Goal: Information Seeking & Learning: Learn about a topic

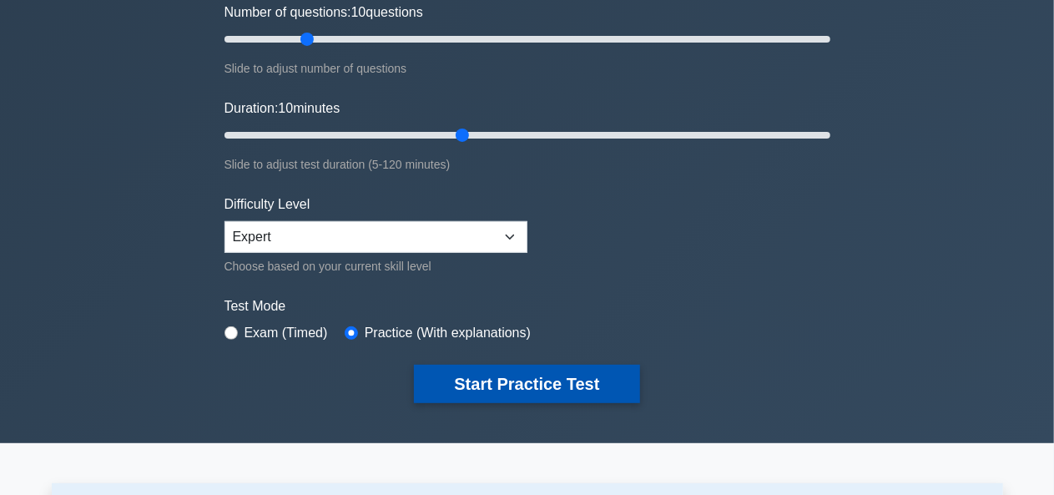
click at [588, 384] on button "Start Practice Test" at bounding box center [526, 384] width 225 height 38
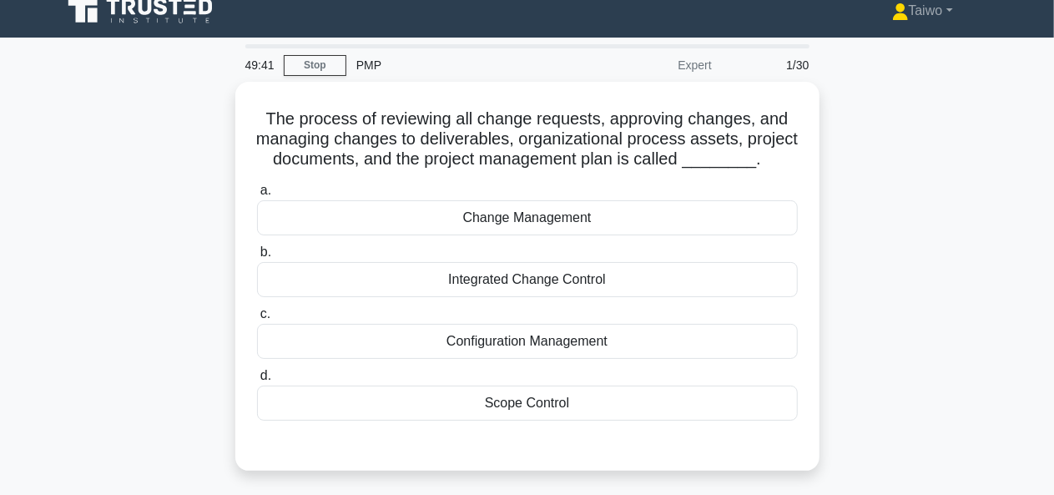
scroll to position [17, 0]
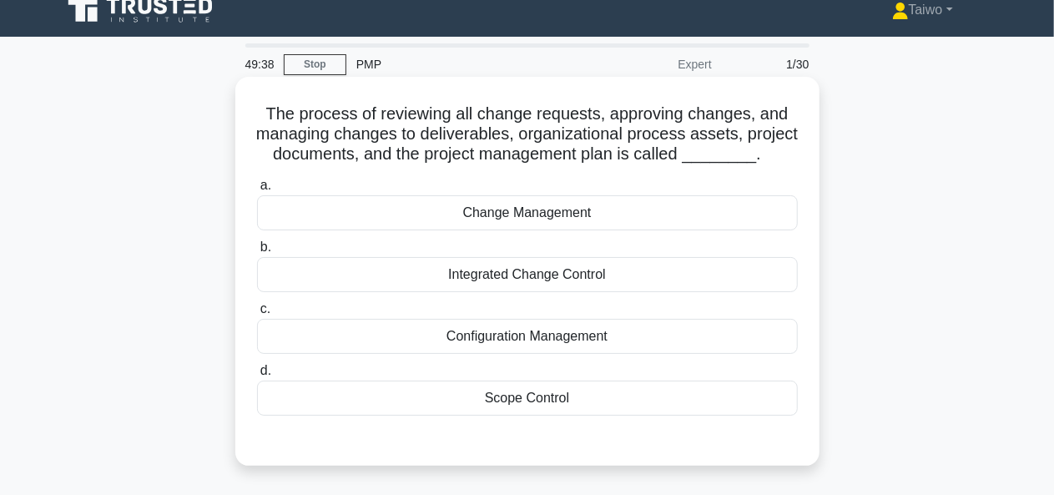
click at [721, 230] on div "Change Management" at bounding box center [527, 212] width 541 height 35
click at [257, 191] on input "a. Change Management" at bounding box center [257, 185] width 0 height 11
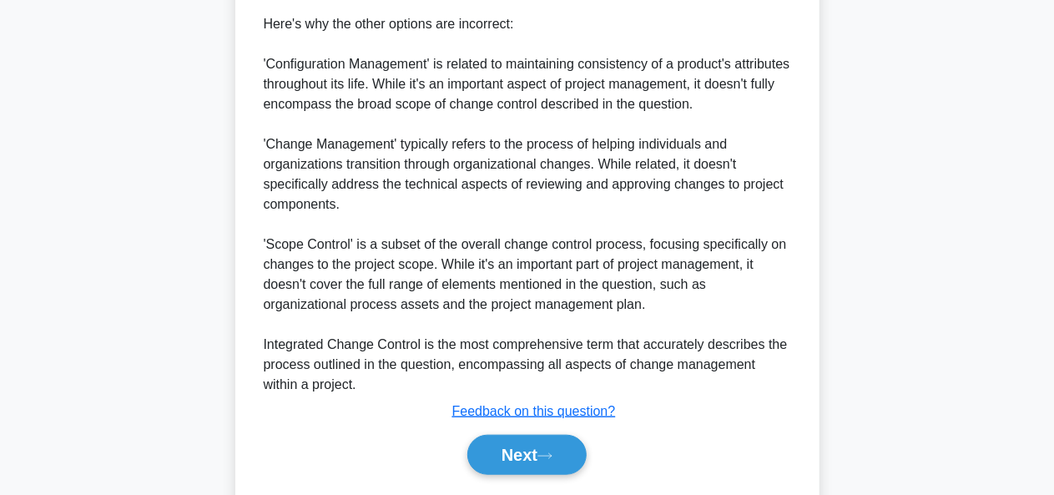
scroll to position [714, 0]
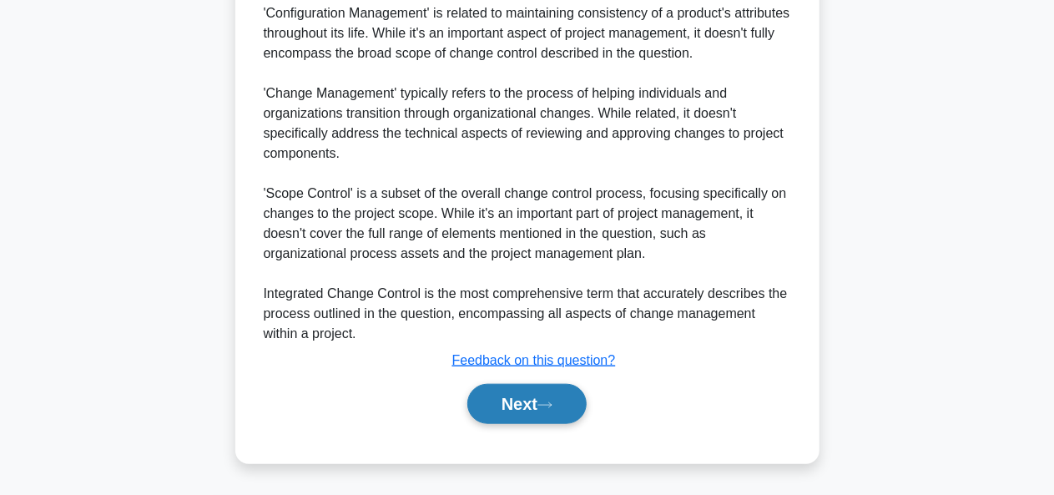
click at [522, 404] on button "Next" at bounding box center [526, 404] width 119 height 40
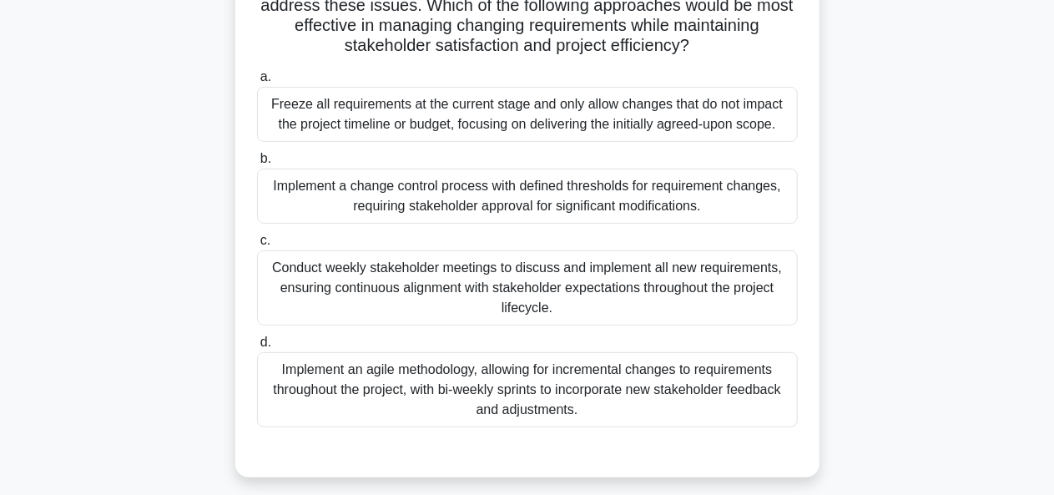
scroll to position [230, 0]
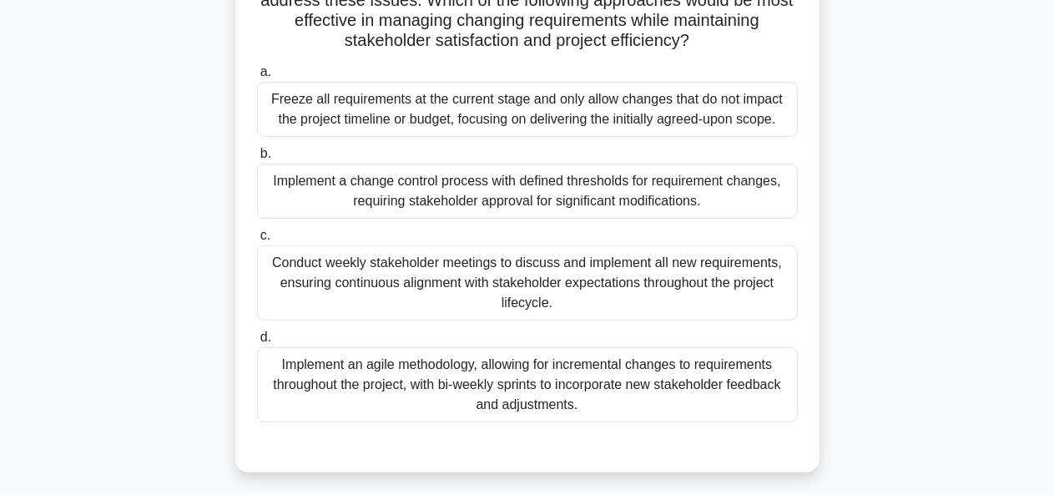
click at [701, 279] on div "Conduct weekly stakeholder meetings to discuss and implement all new requiremen…" at bounding box center [527, 282] width 541 height 75
click at [257, 241] on input "c. Conduct weekly stakeholder meetings to discuss and implement all new require…" at bounding box center [257, 235] width 0 height 11
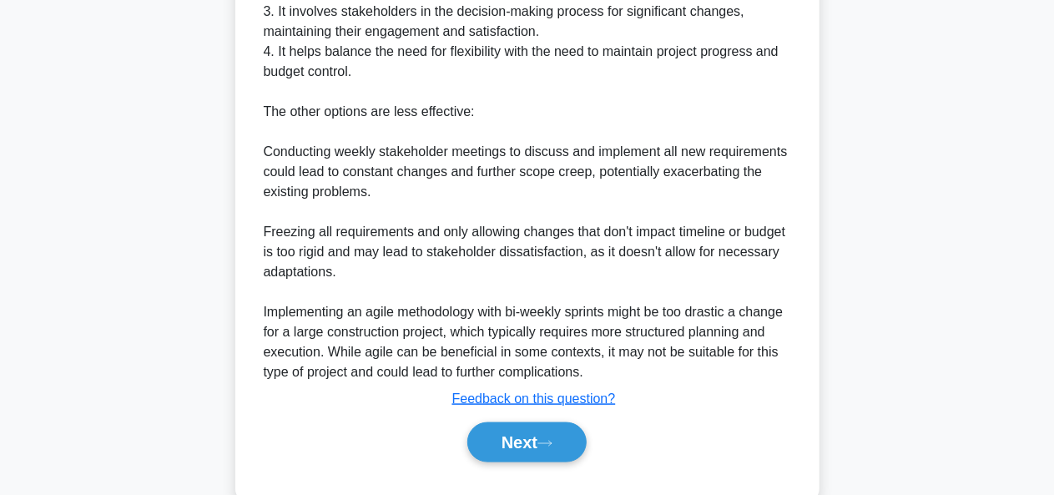
scroll to position [935, 0]
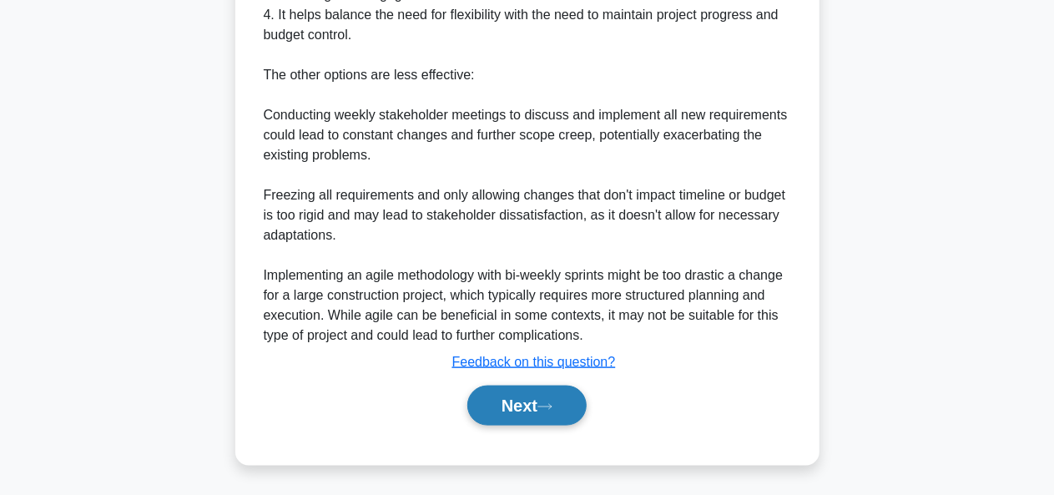
click at [561, 403] on button "Next" at bounding box center [526, 406] width 119 height 40
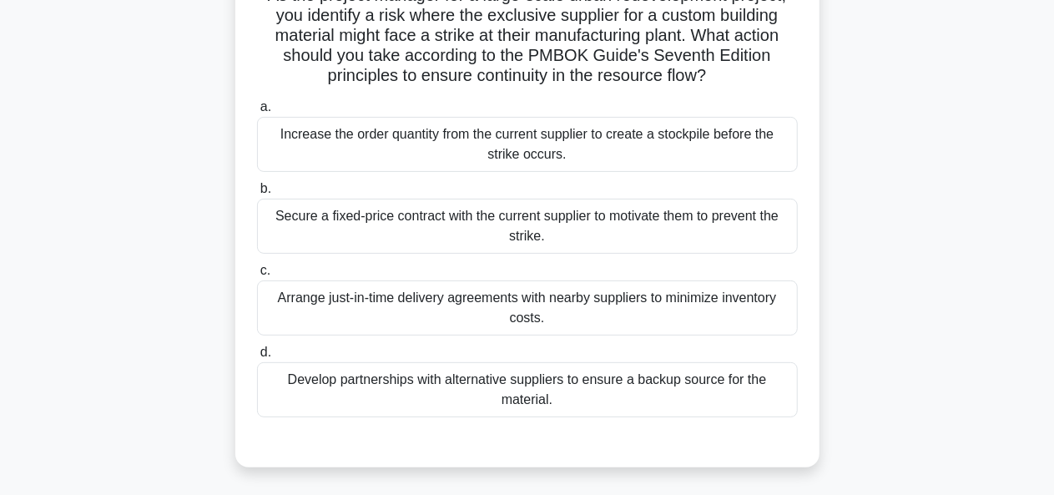
scroll to position [140, 0]
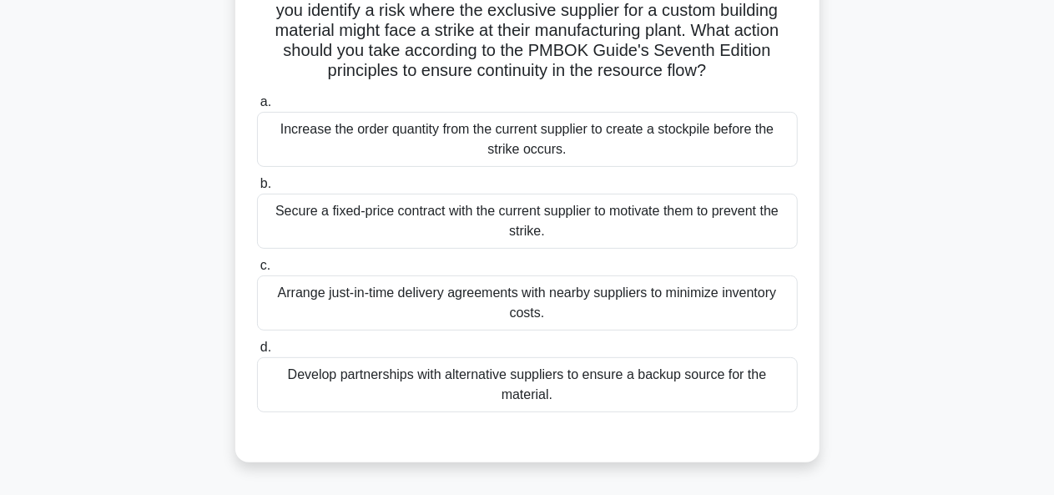
click at [749, 384] on div "Develop partnerships with alternative suppliers to ensure a backup source for t…" at bounding box center [527, 384] width 541 height 55
click at [257, 353] on input "d. Develop partnerships with alternative suppliers to ensure a backup source fo…" at bounding box center [257, 347] width 0 height 11
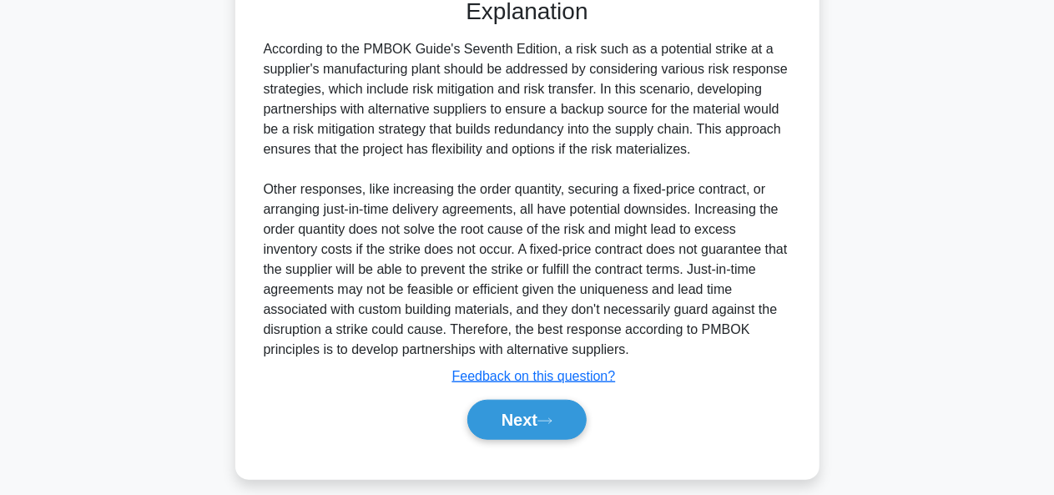
scroll to position [592, 0]
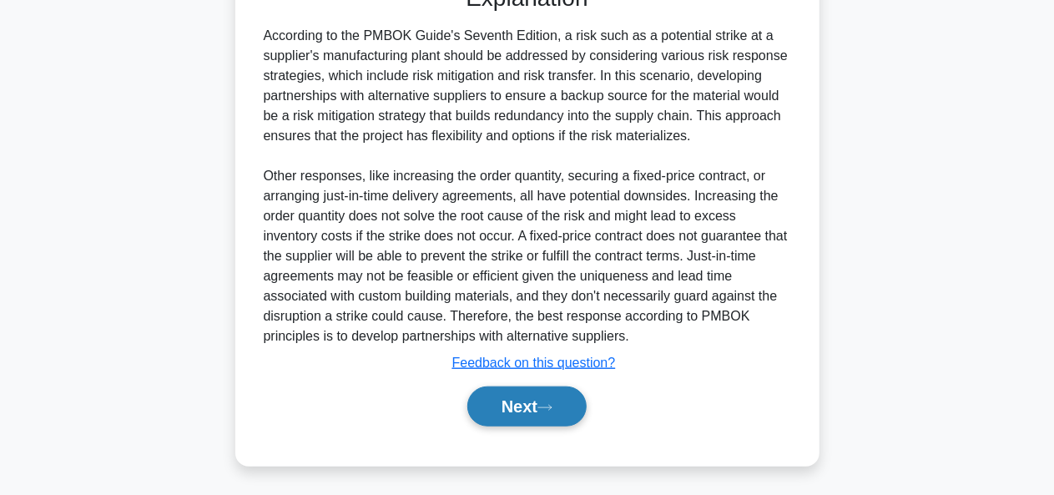
click at [577, 401] on button "Next" at bounding box center [526, 406] width 119 height 40
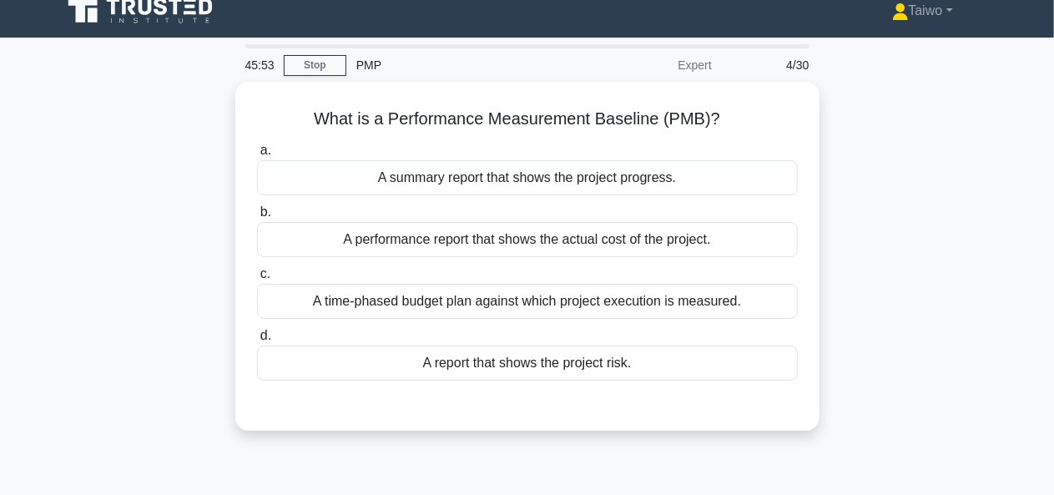
scroll to position [0, 0]
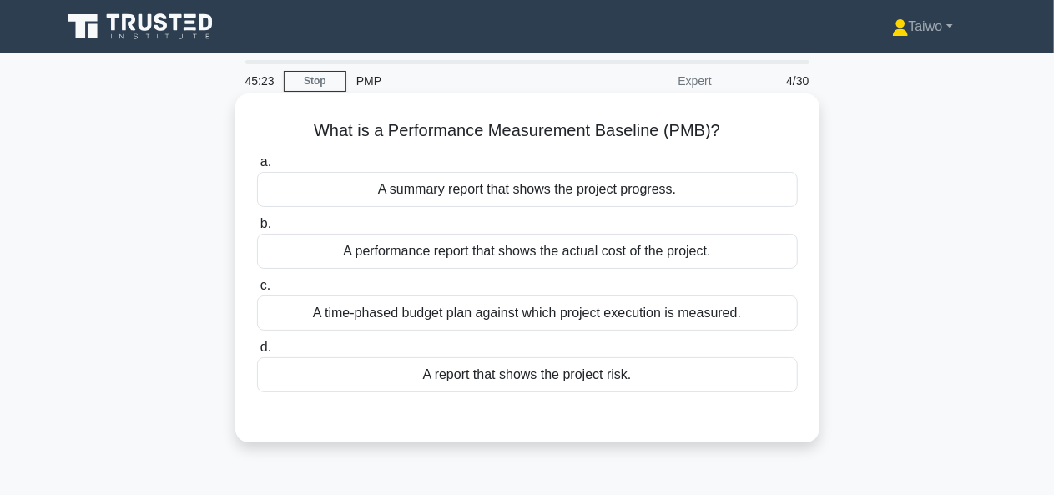
click at [703, 261] on div "A performance report that shows the actual cost of the project." at bounding box center [527, 251] width 541 height 35
click at [257, 230] on input "b. A performance report that shows the actual cost of the project." at bounding box center [257, 224] width 0 height 11
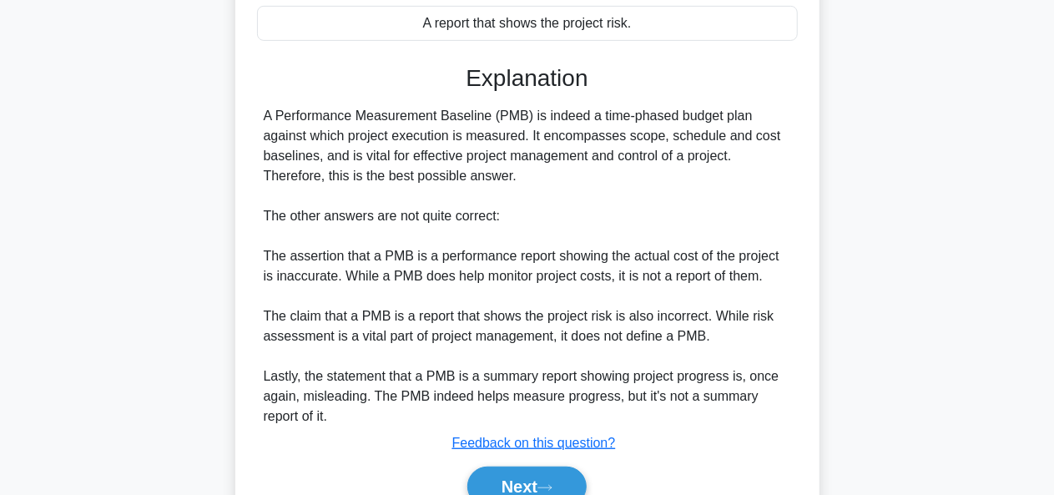
scroll to position [434, 0]
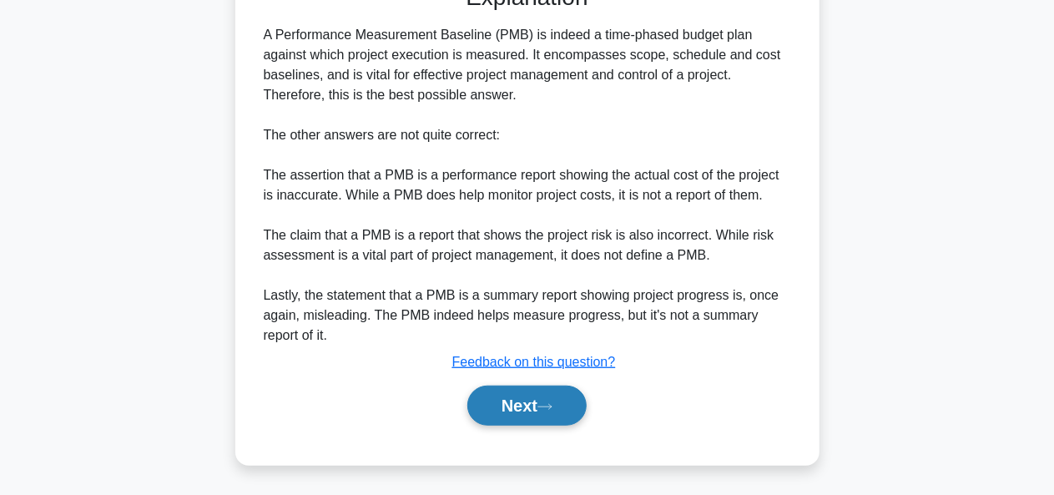
click at [565, 401] on button "Next" at bounding box center [526, 406] width 119 height 40
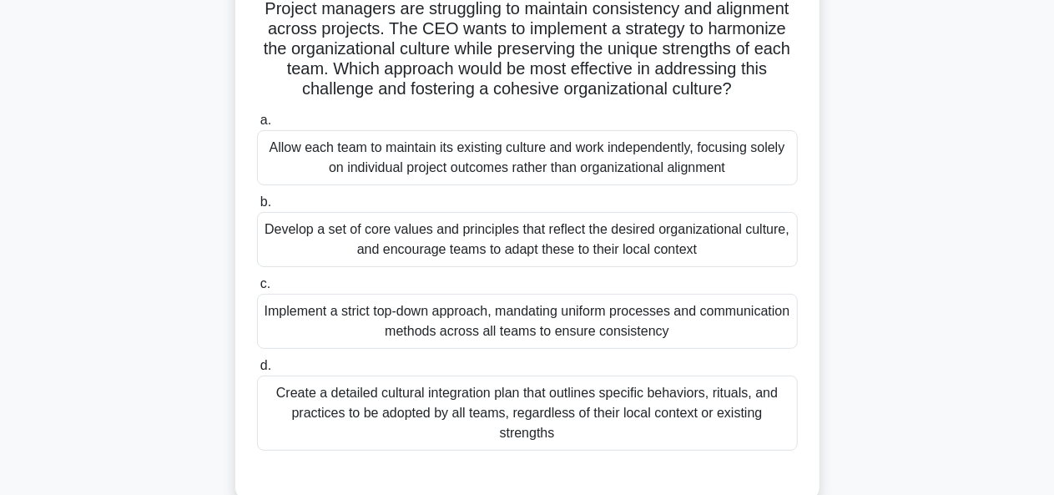
scroll to position [167, 0]
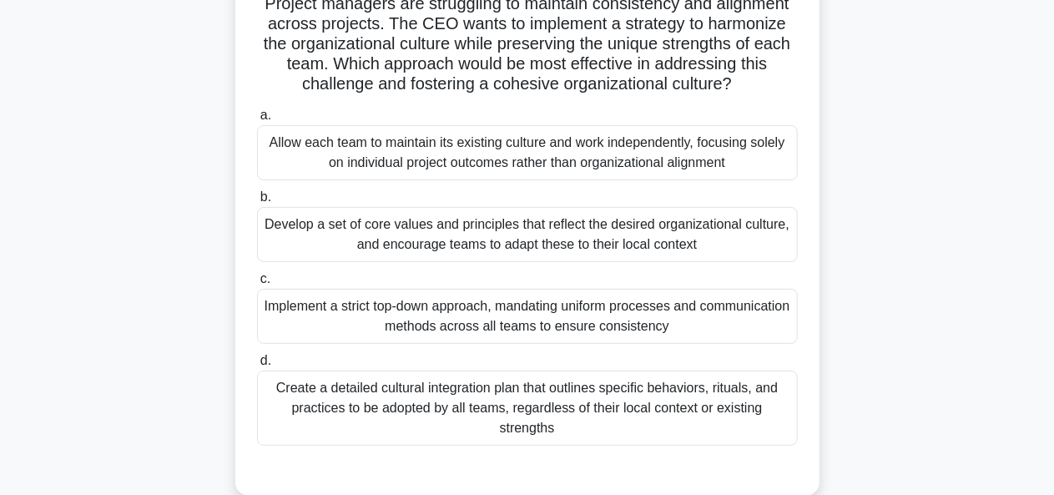
click at [731, 244] on div "Develop a set of core values and principles that reflect the desired organizati…" at bounding box center [527, 234] width 541 height 55
click at [257, 203] on input "b. Develop a set of core values and principles that reflect the desired organiz…" at bounding box center [257, 197] width 0 height 11
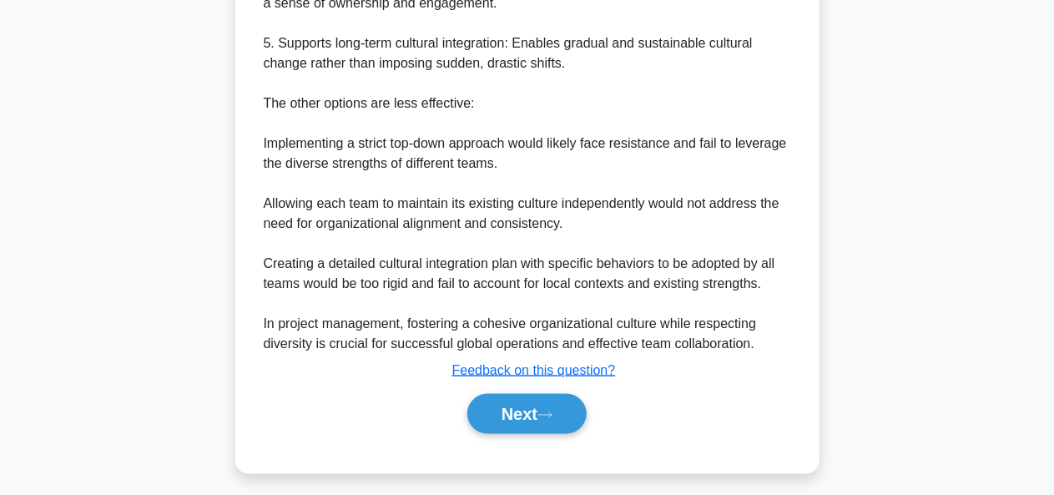
scroll to position [1012, 0]
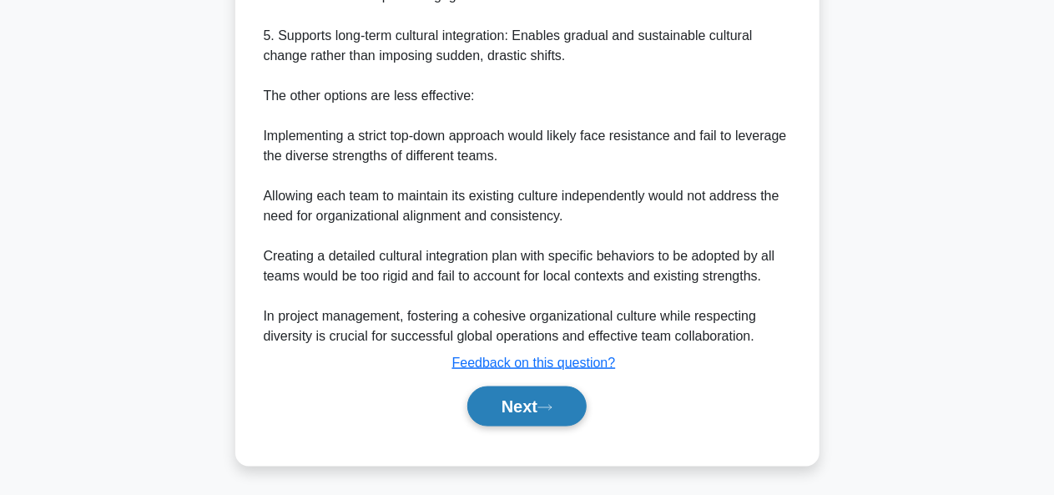
click at [547, 406] on icon at bounding box center [544, 407] width 13 height 5
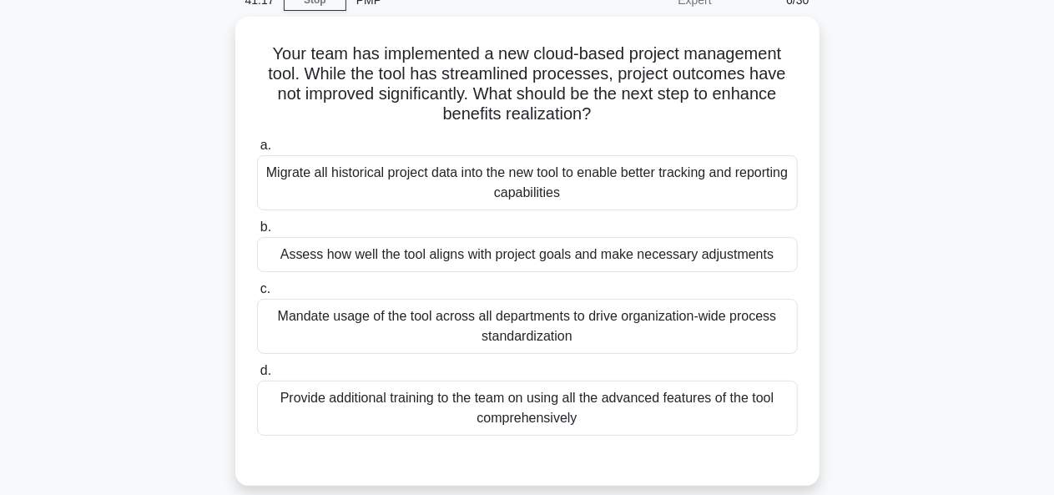
scroll to position [82, 0]
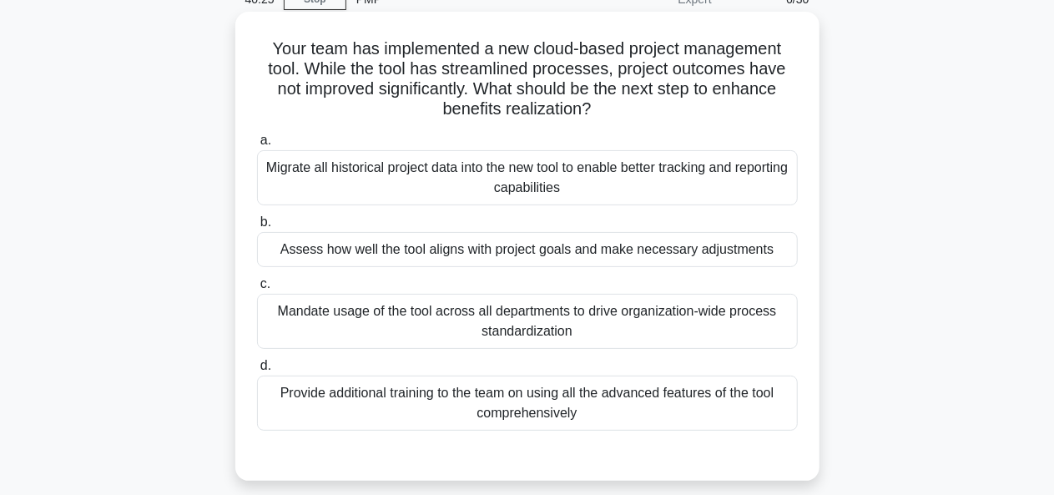
click at [658, 395] on div "Provide additional training to the team on using all the advanced features of t…" at bounding box center [527, 403] width 541 height 55
click at [257, 371] on input "d. Provide additional training to the team on using all the advanced features o…" at bounding box center [257, 366] width 0 height 11
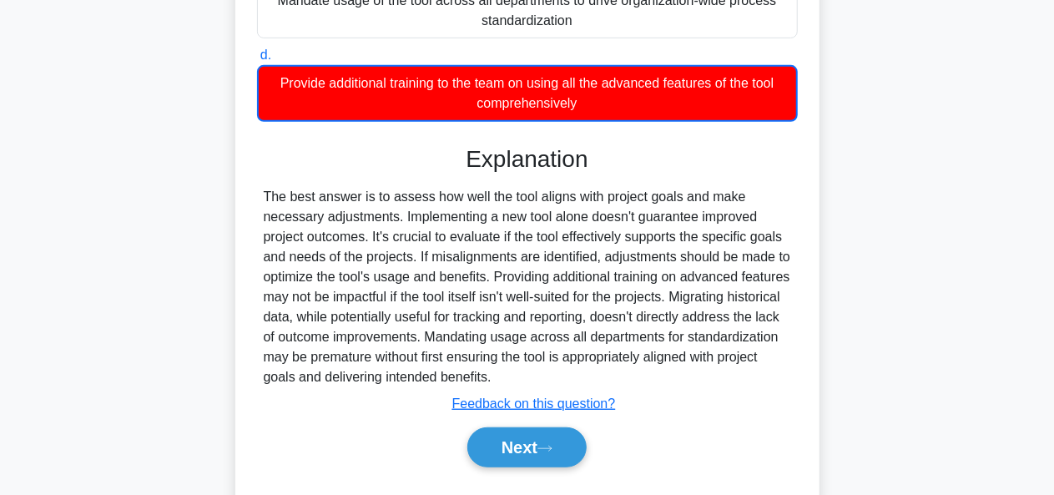
scroll to position [434, 0]
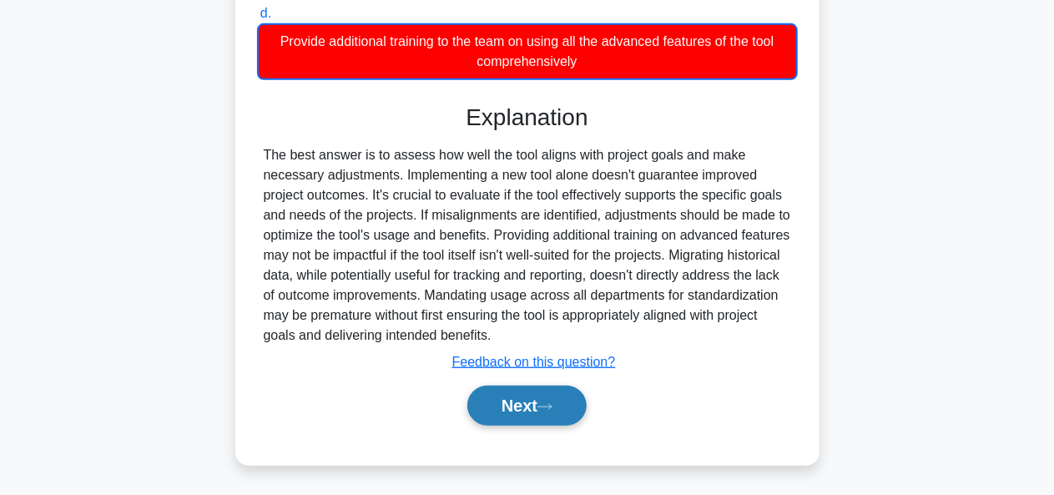
click at [547, 394] on button "Next" at bounding box center [526, 406] width 119 height 40
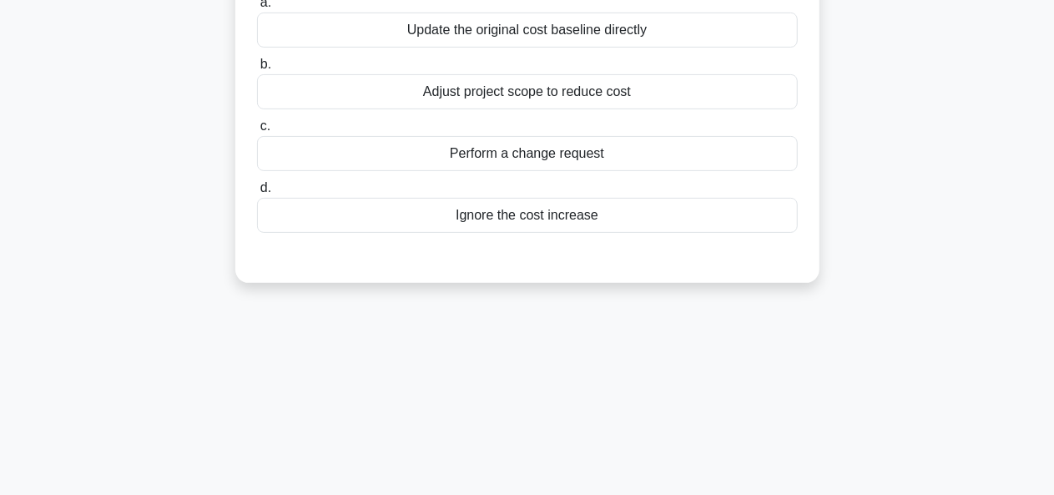
scroll to position [0, 0]
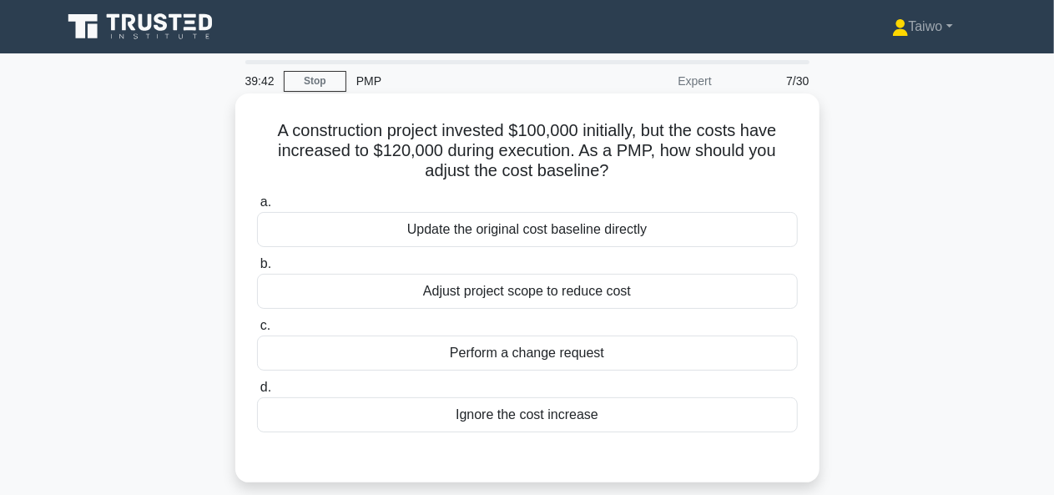
click at [673, 293] on div "Adjust project scope to reduce cost" at bounding box center [527, 291] width 541 height 35
click at [257, 270] on input "b. Adjust project scope to reduce cost" at bounding box center [257, 264] width 0 height 11
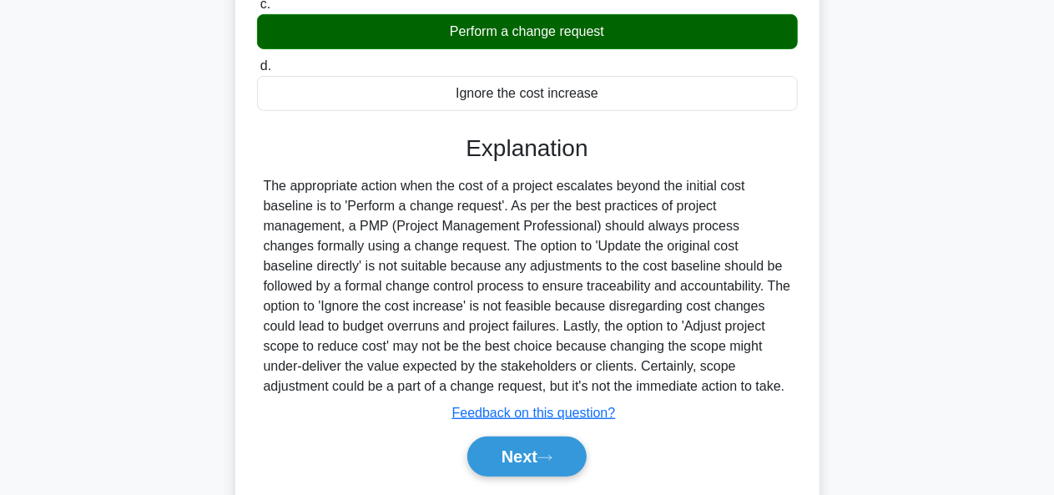
scroll to position [406, 0]
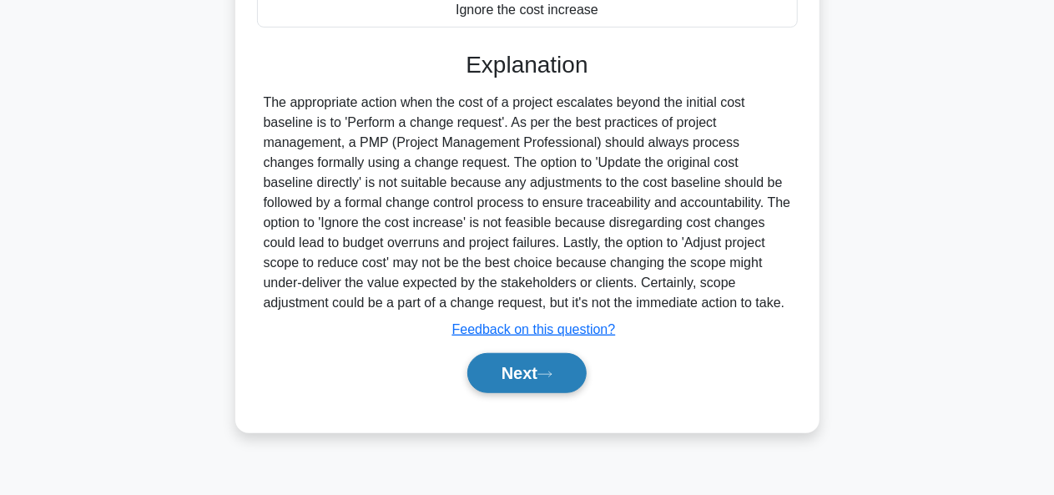
click at [553, 375] on icon at bounding box center [544, 374] width 15 height 9
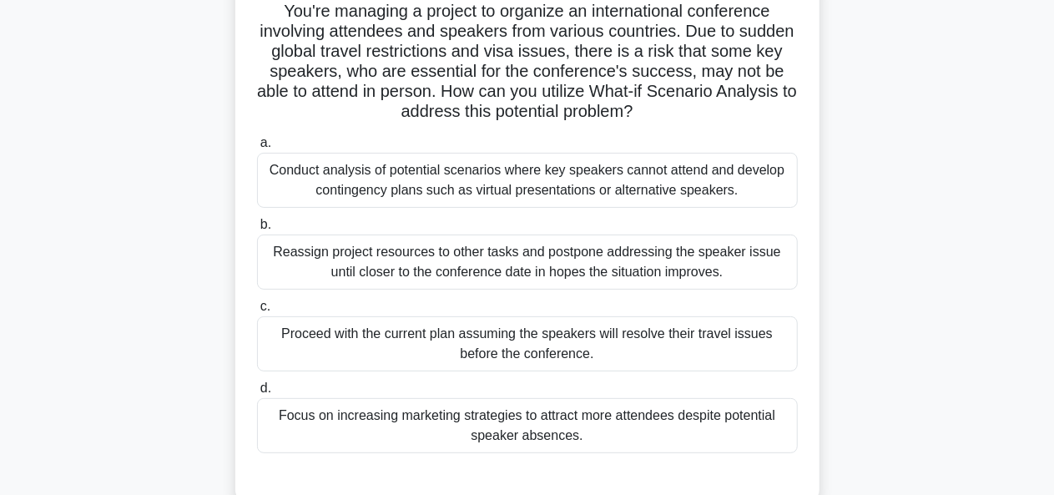
scroll to position [124, 0]
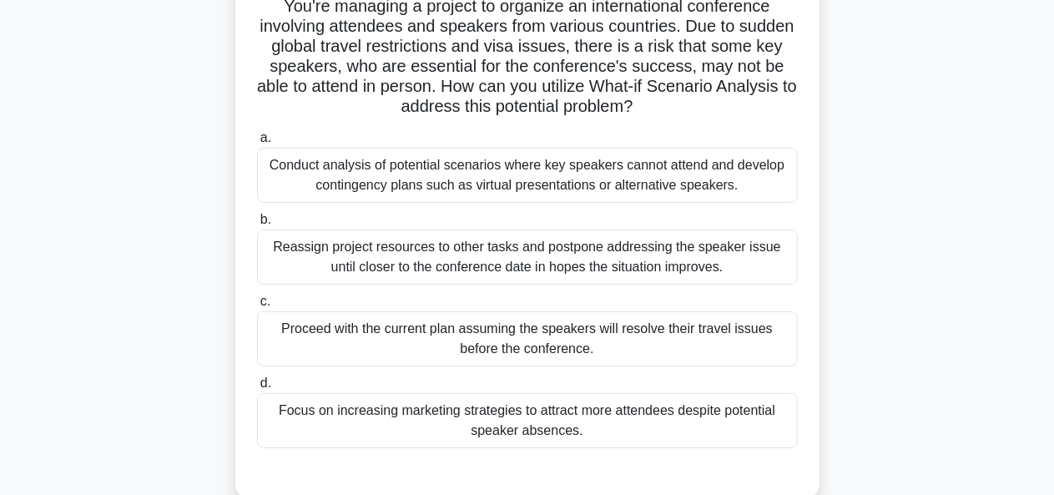
click at [732, 406] on div "Focus on increasing marketing strategies to attract more attendees despite pote…" at bounding box center [527, 420] width 541 height 55
click at [257, 389] on input "d. Focus on increasing marketing strategies to attract more attendees despite p…" at bounding box center [257, 383] width 0 height 11
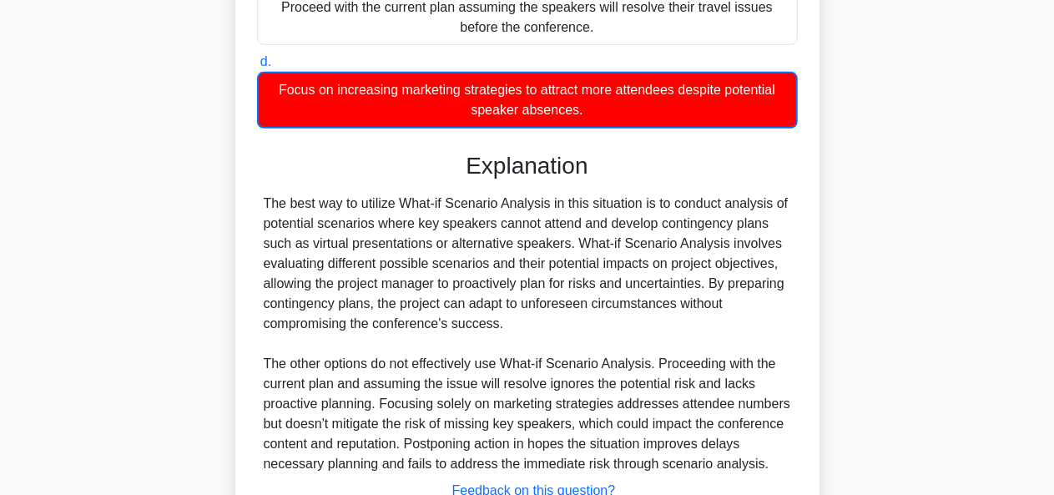
scroll to position [574, 0]
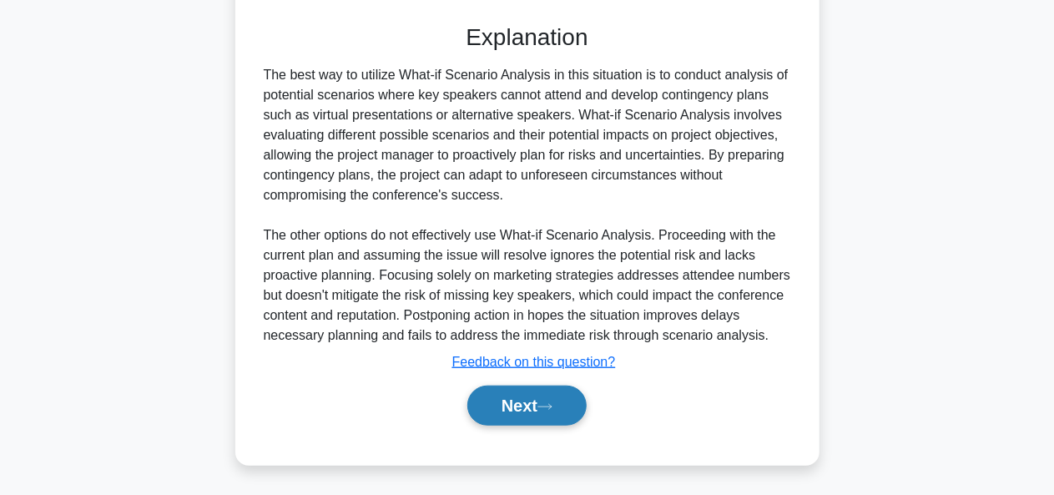
click at [553, 408] on icon at bounding box center [544, 406] width 15 height 9
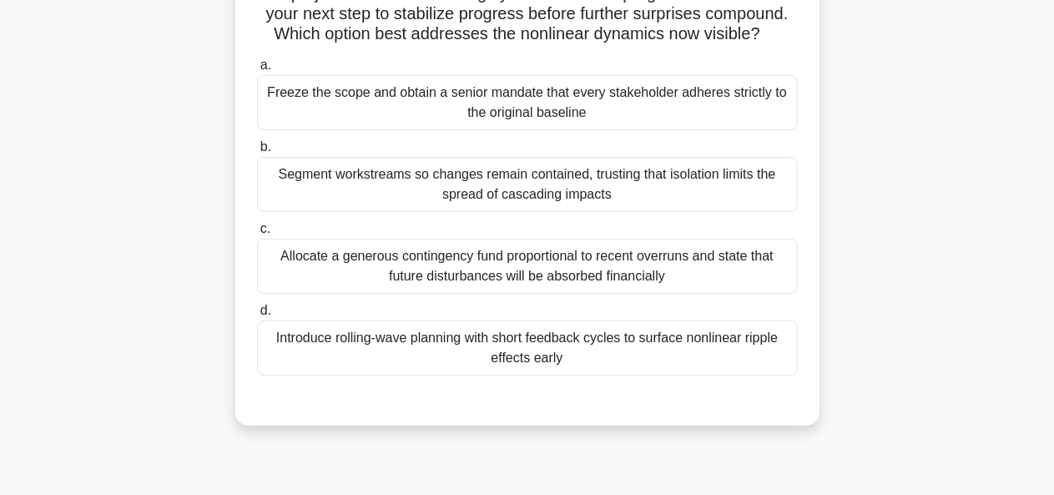
scroll to position [182, 0]
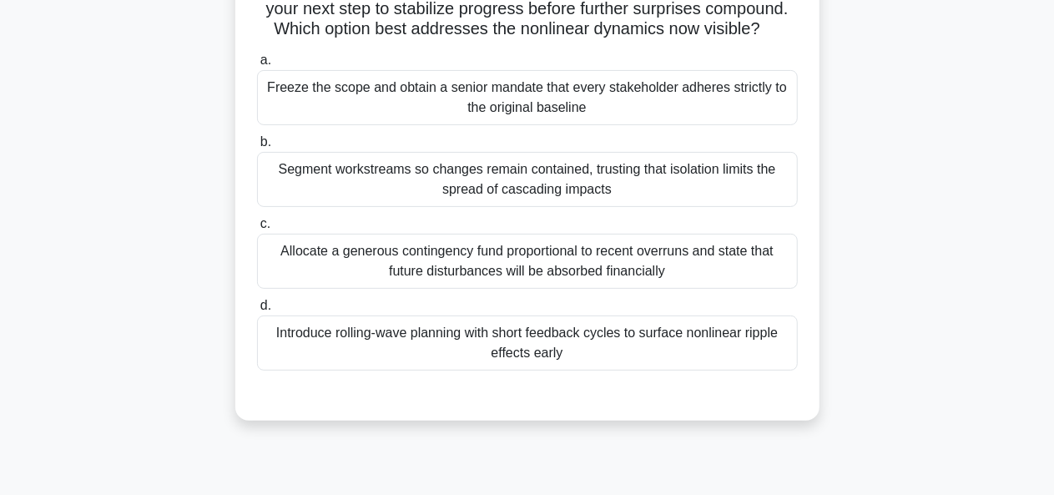
click at [772, 359] on div "Introduce rolling-wave planning with short feedback cycles to surface nonlinear…" at bounding box center [527, 342] width 541 height 55
click at [257, 311] on input "d. Introduce rolling-wave planning with short feedback cycles to surface nonlin…" at bounding box center [257, 305] width 0 height 11
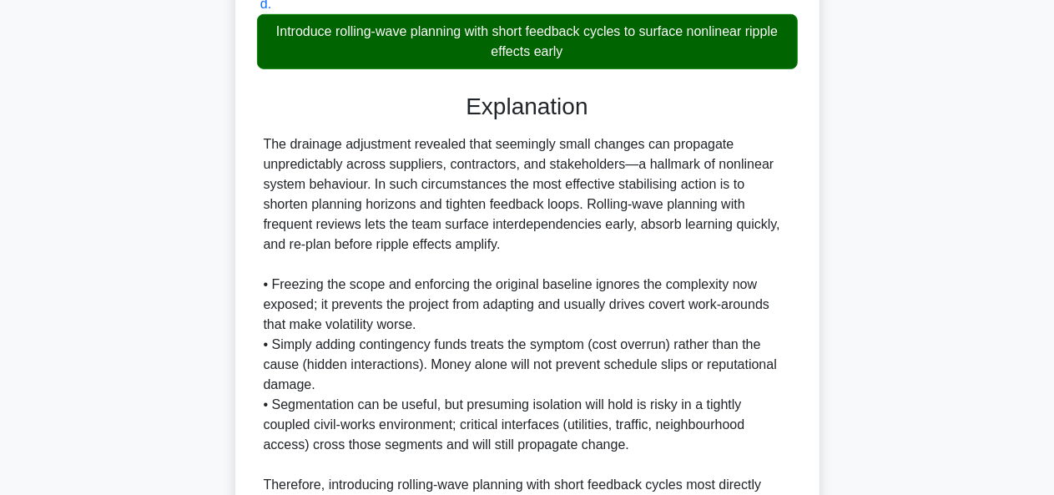
scroll to position [672, 0]
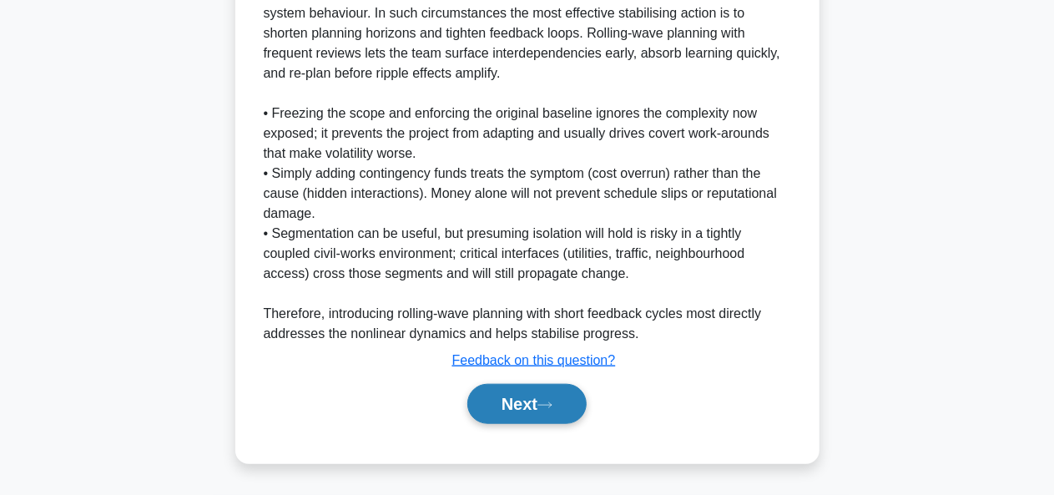
click at [553, 399] on button "Next" at bounding box center [526, 404] width 119 height 40
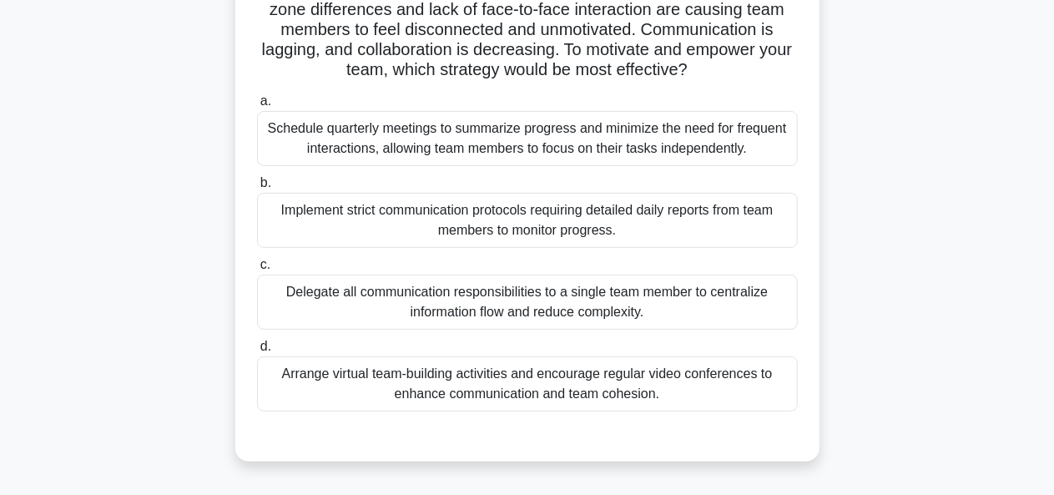
scroll to position [144, 0]
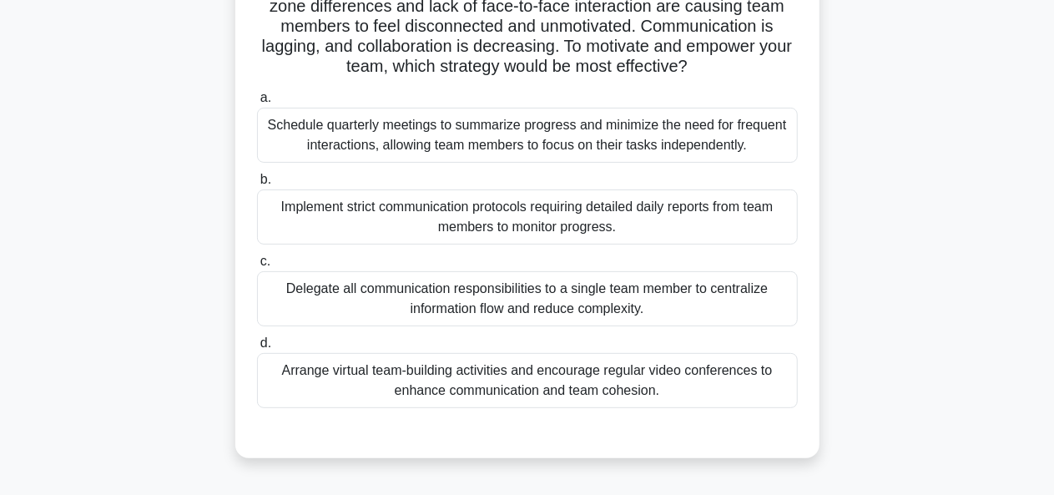
click at [710, 385] on div "Arrange virtual team-building activities and encourage regular video conference…" at bounding box center [527, 380] width 541 height 55
click at [257, 349] on input "d. Arrange virtual team-building activities and encourage regular video confere…" at bounding box center [257, 343] width 0 height 11
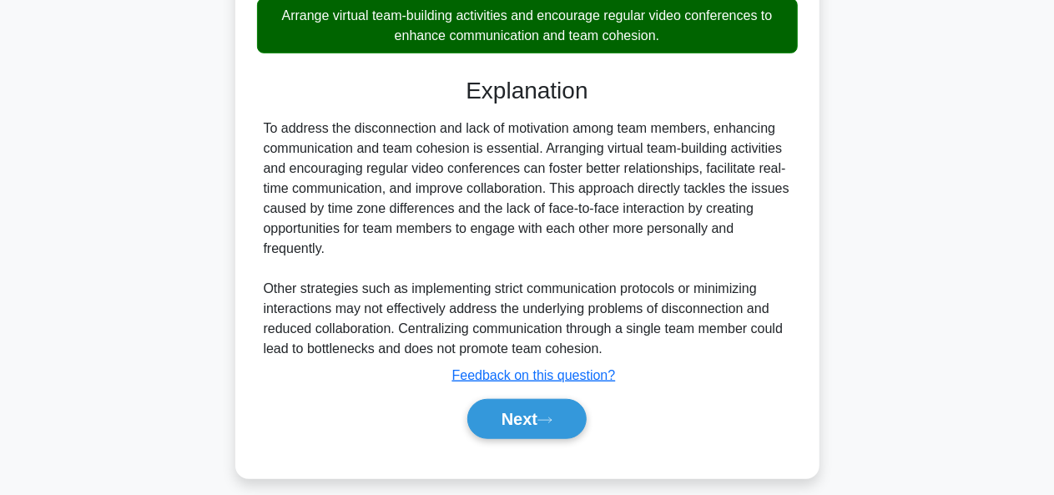
scroll to position [512, 0]
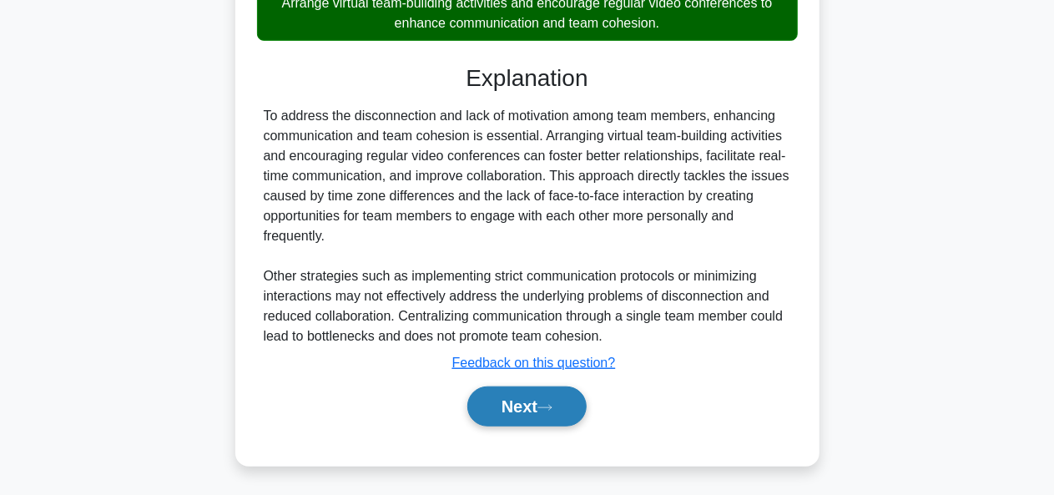
click at [556, 391] on button "Next" at bounding box center [526, 406] width 119 height 40
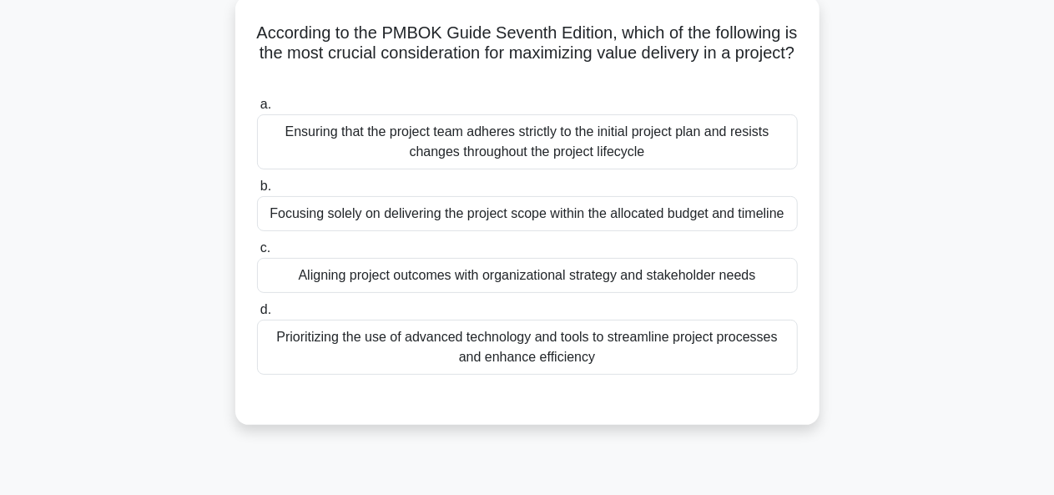
scroll to position [108, 0]
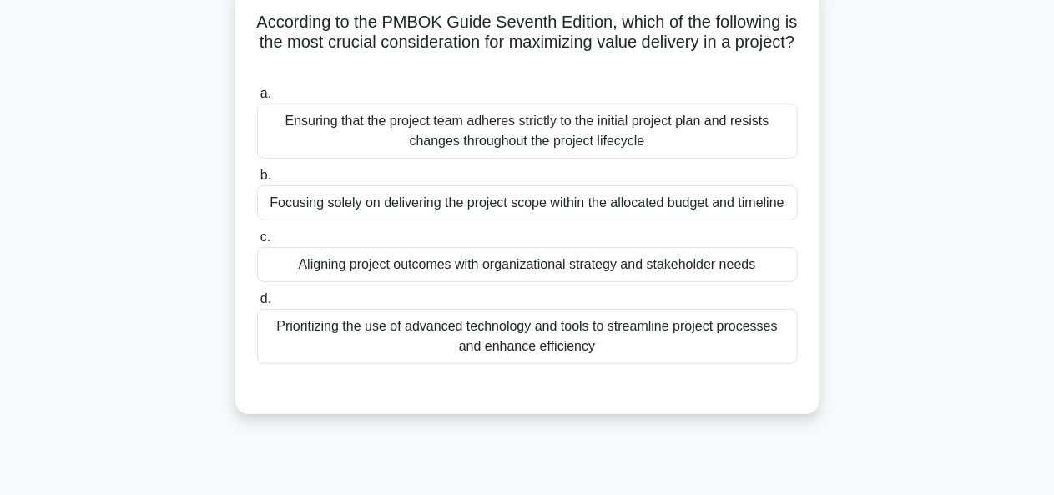
click at [750, 264] on div "Aligning project outcomes with organizational strategy and stakeholder needs" at bounding box center [527, 264] width 541 height 35
click at [257, 243] on input "c. Aligning project outcomes with organizational strategy and stakeholder needs" at bounding box center [257, 237] width 0 height 11
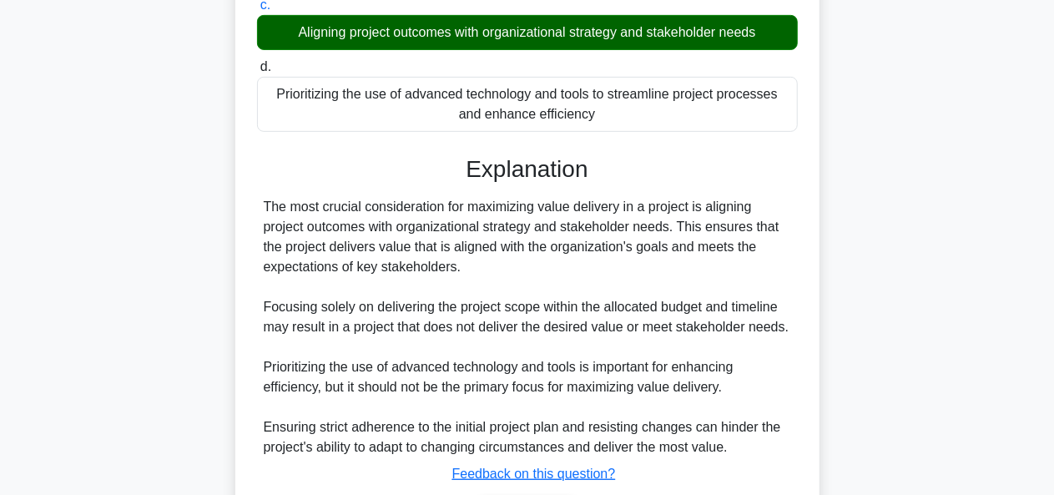
scroll to position [452, 0]
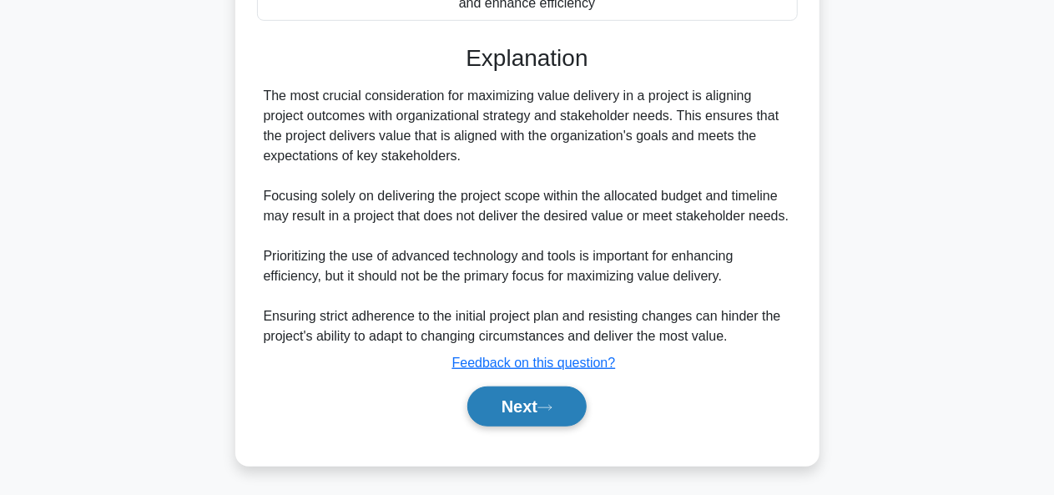
click at [548, 397] on button "Next" at bounding box center [526, 406] width 119 height 40
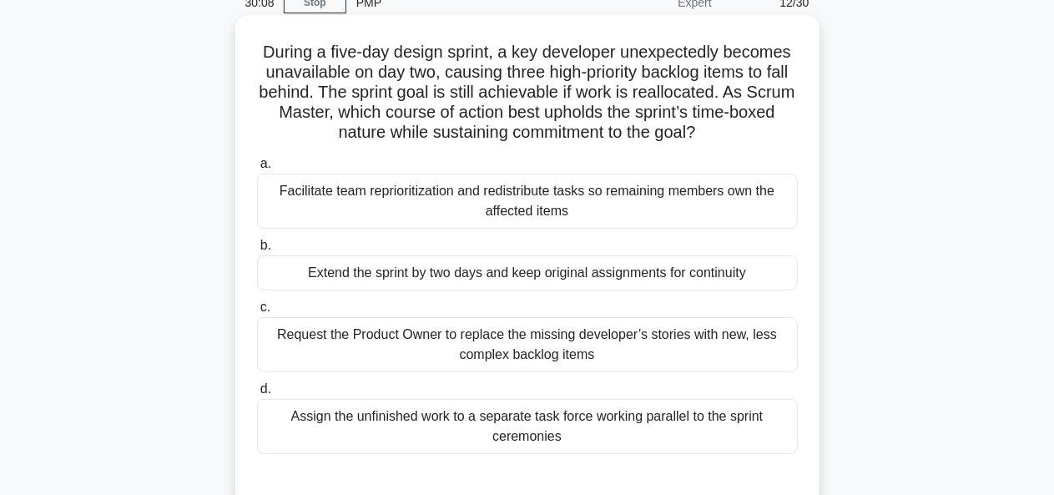
scroll to position [78, 0]
click at [709, 339] on div "Request the Product Owner to replace the missing developer’s stories with new, …" at bounding box center [527, 345] width 541 height 55
click at [257, 314] on input "c. Request the Product Owner to replace the missing developer’s stories with ne…" at bounding box center [257, 308] width 0 height 11
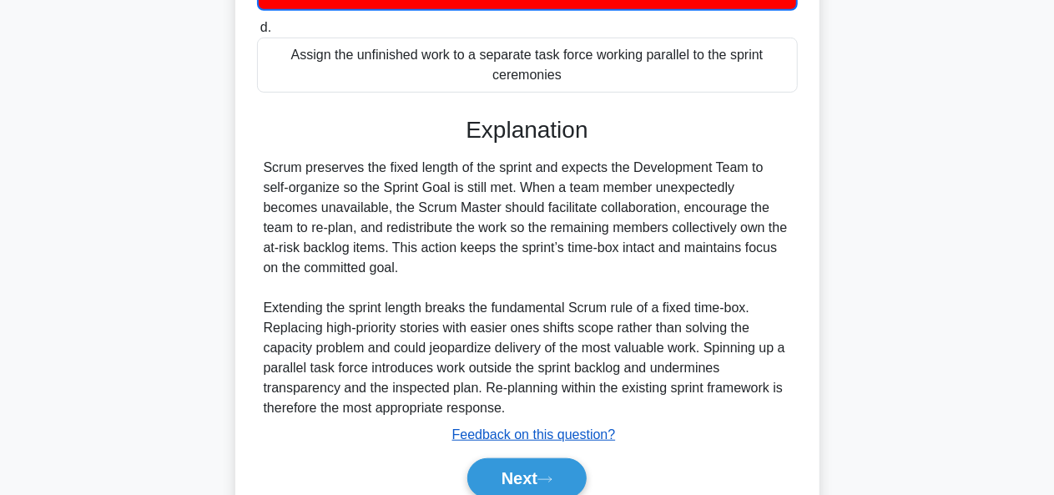
scroll to position [514, 0]
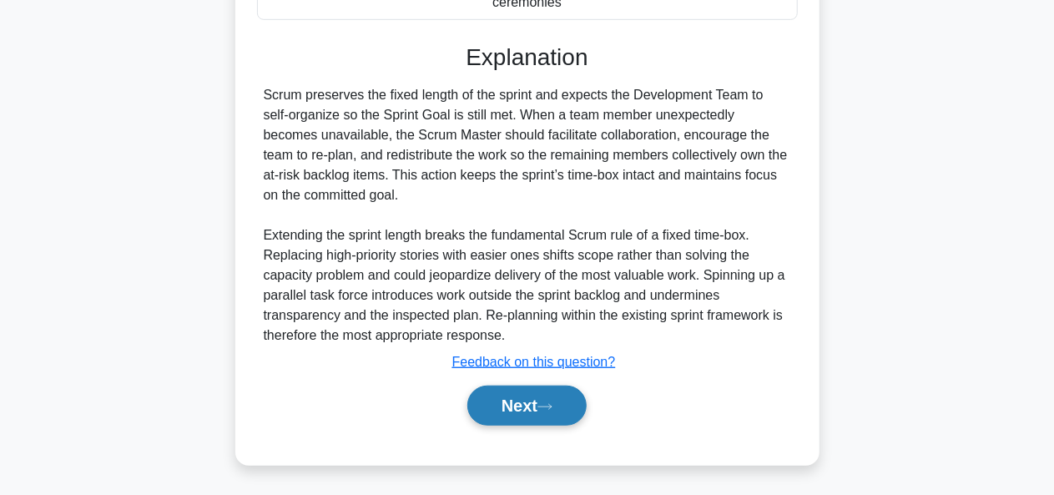
click at [531, 403] on button "Next" at bounding box center [526, 406] width 119 height 40
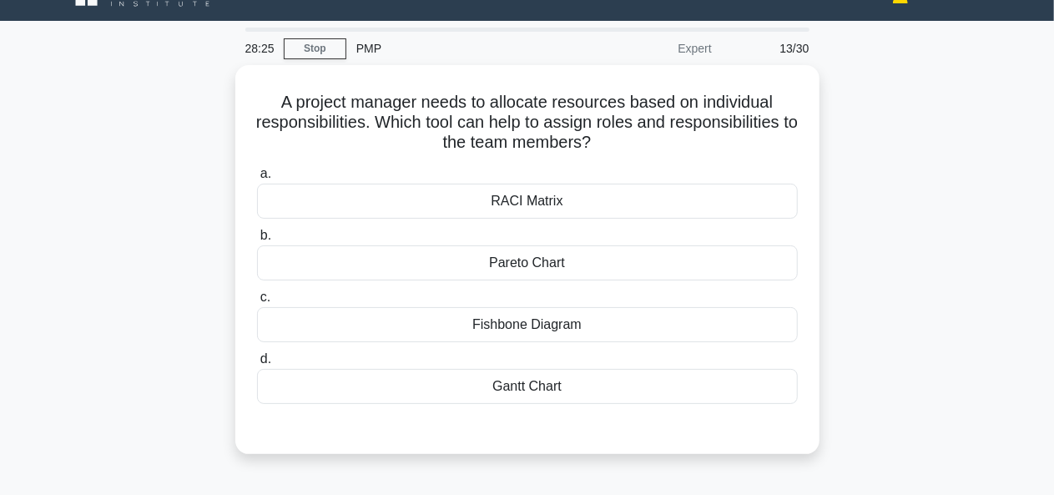
scroll to position [13, 0]
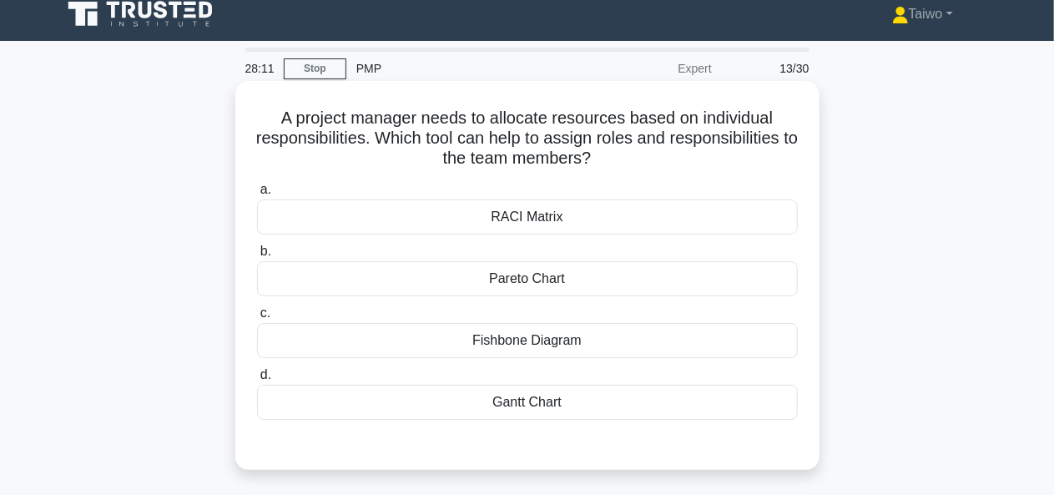
click at [759, 209] on div "RACI Matrix" at bounding box center [527, 216] width 541 height 35
click at [257, 195] on input "a. RACI Matrix" at bounding box center [257, 189] width 0 height 11
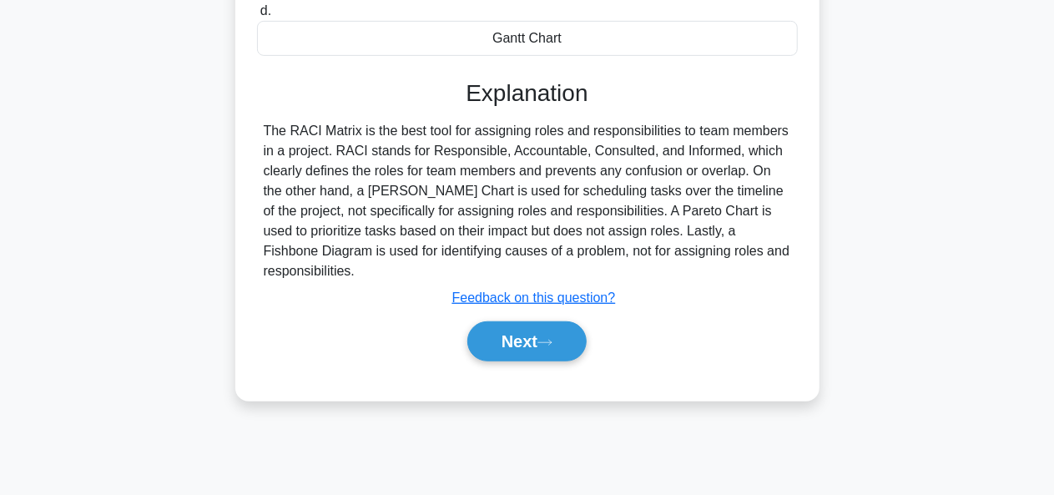
scroll to position [406, 0]
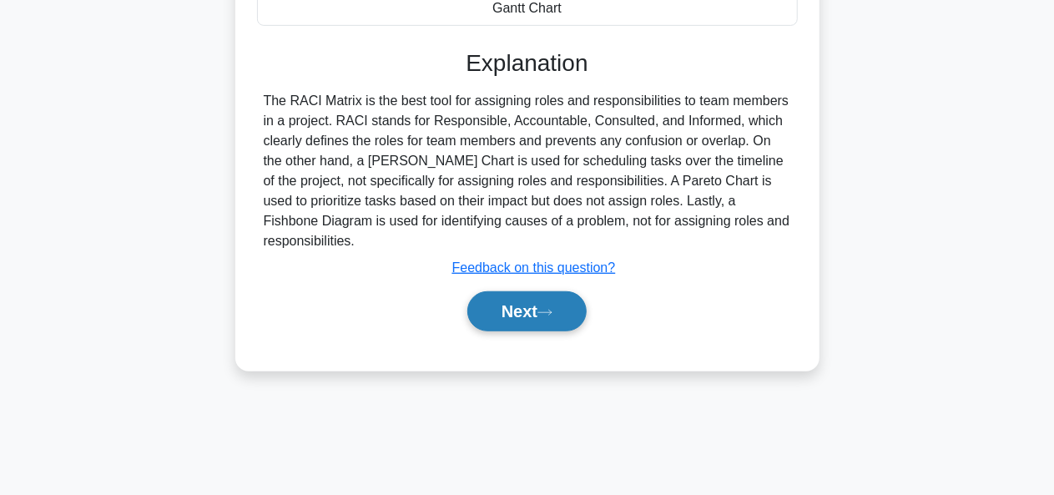
click at [566, 291] on button "Next" at bounding box center [526, 311] width 119 height 40
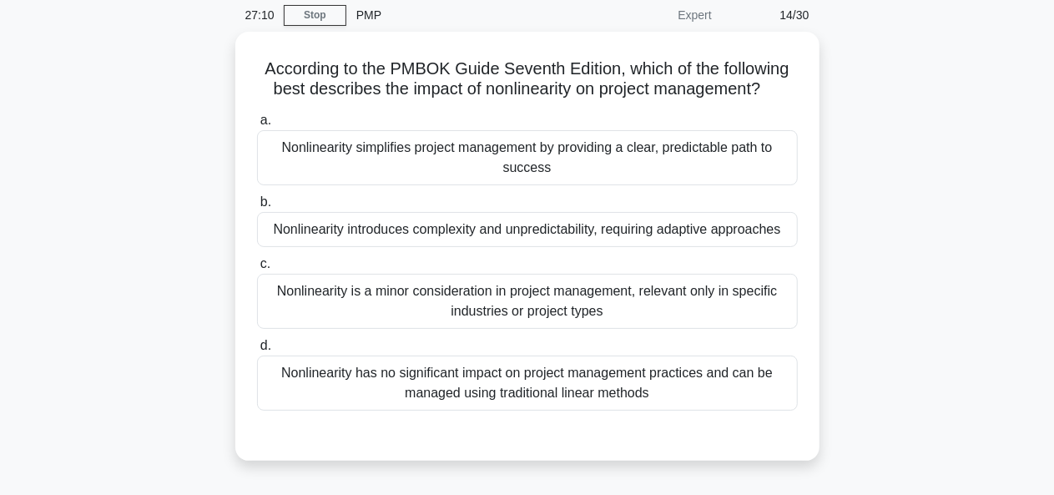
scroll to position [67, 0]
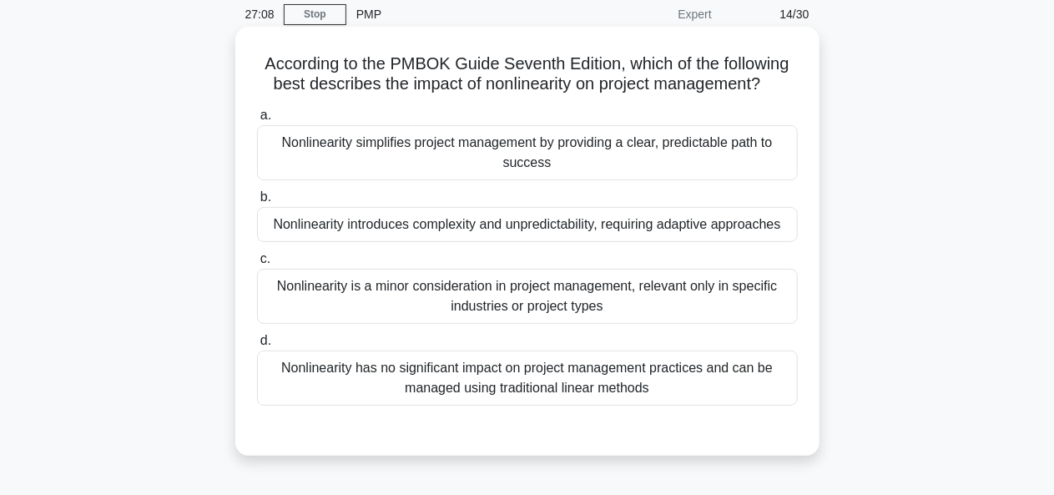
click at [757, 159] on div "Nonlinearity simplifies project management by providing a clear, predictable pa…" at bounding box center [527, 152] width 541 height 55
click at [257, 121] on input "a. Nonlinearity simplifies project management by providing a clear, predictable…" at bounding box center [257, 115] width 0 height 11
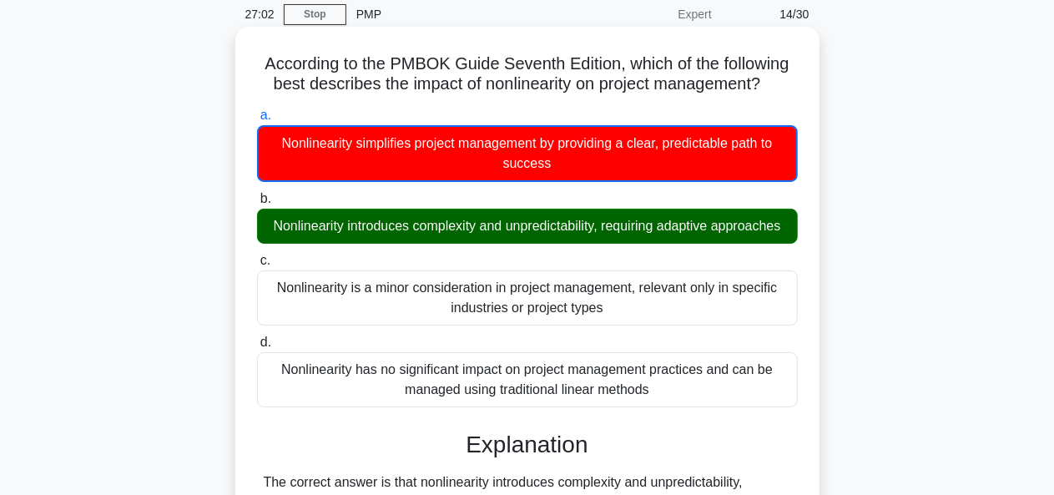
scroll to position [0, 0]
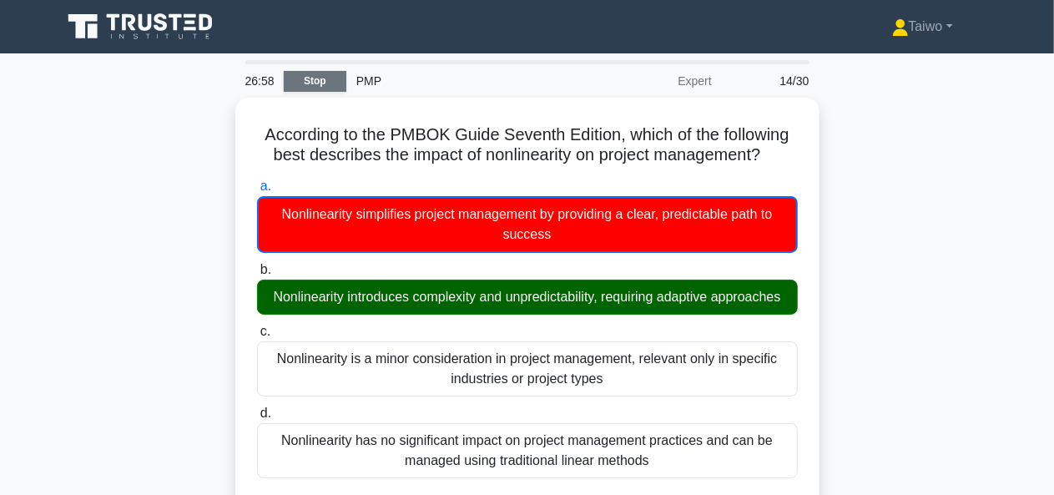
click at [308, 79] on link "Stop" at bounding box center [315, 81] width 63 height 21
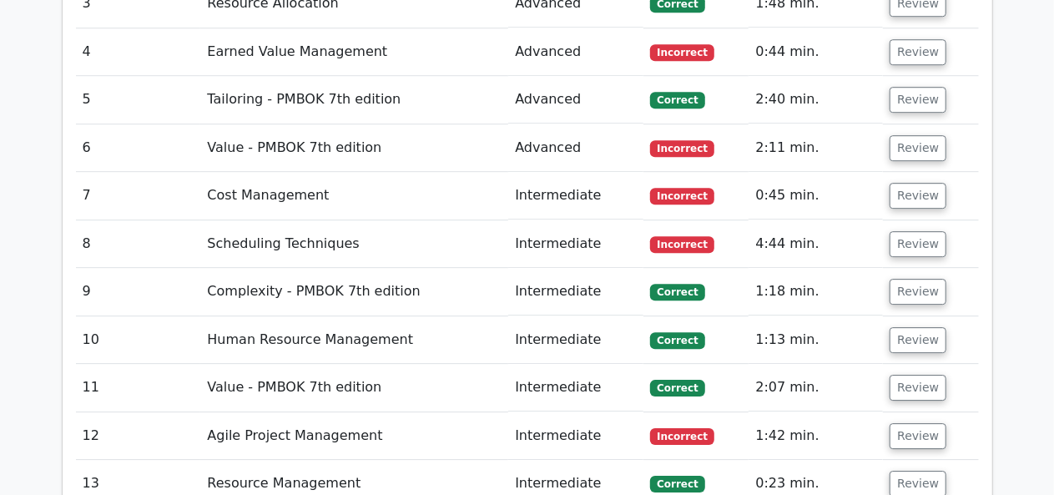
scroll to position [2693, 0]
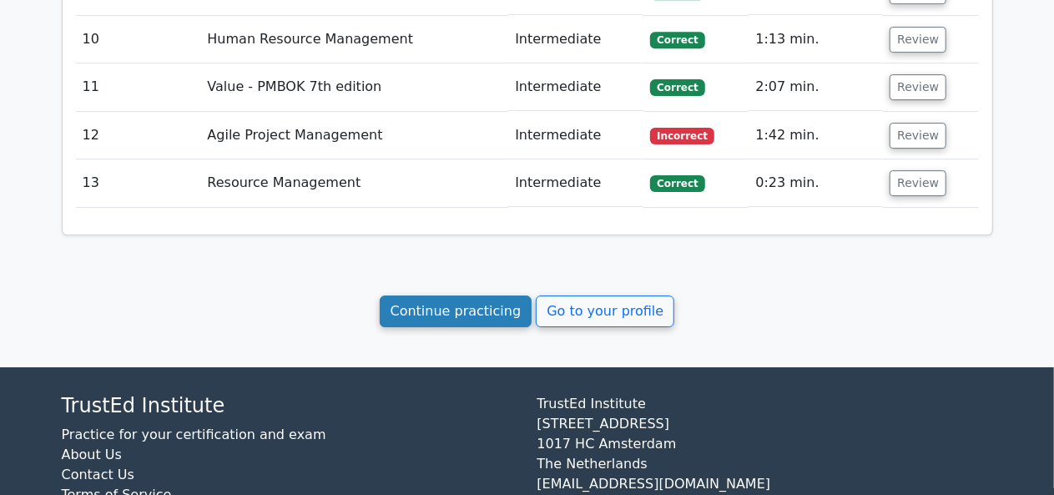
click at [507, 295] on link "Continue practicing" at bounding box center [456, 311] width 153 height 32
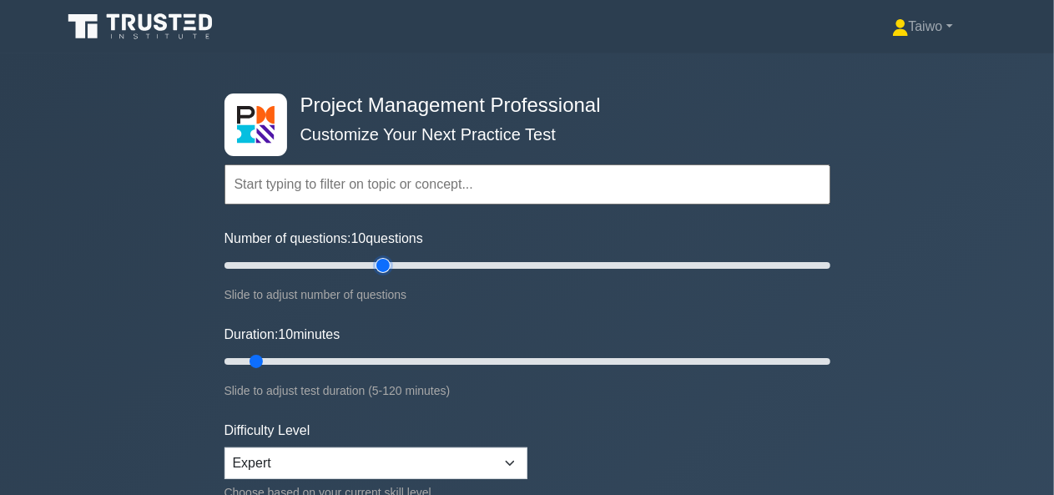
click at [381, 262] on input "Number of questions: 10 questions" at bounding box center [528, 265] width 606 height 20
click at [381, 262] on input "Number of questions: 55 questions" at bounding box center [528, 265] width 606 height 20
type input "50"
click at [362, 260] on input "Number of questions: 50 questions" at bounding box center [528, 265] width 606 height 20
click at [524, 355] on input "Duration: 60 minutes" at bounding box center [528, 361] width 606 height 20
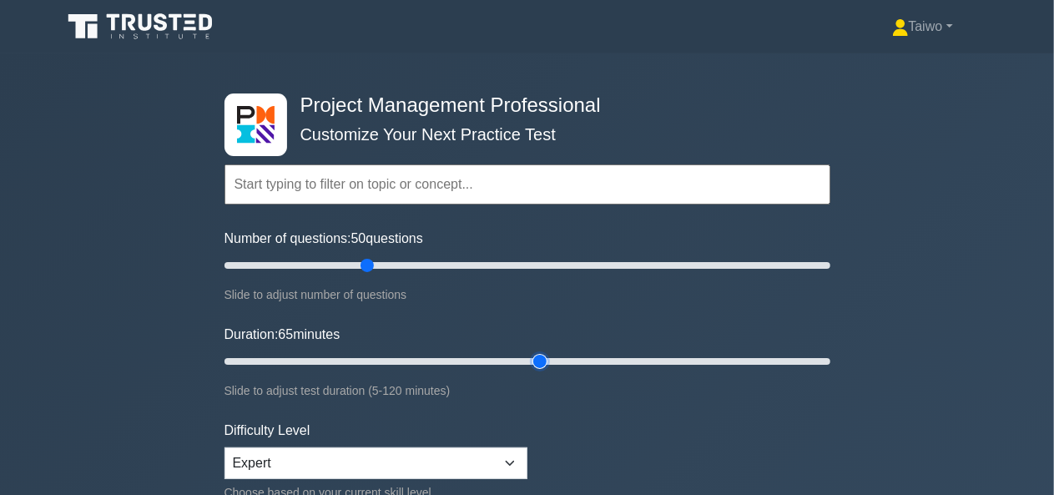
click at [539, 359] on input "Duration: 65 minutes" at bounding box center [528, 361] width 606 height 20
type input "70"
click at [559, 355] on input "Duration: 70 minutes" at bounding box center [528, 361] width 606 height 20
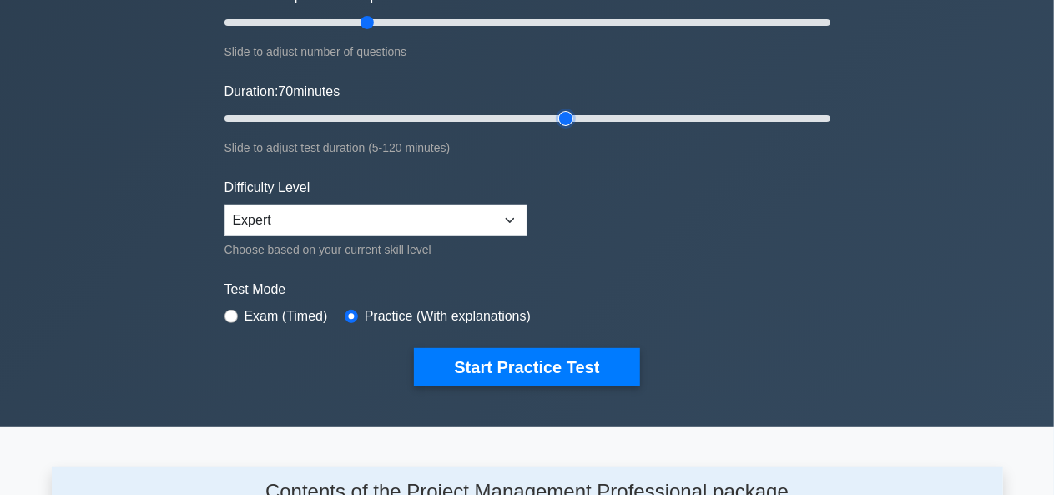
scroll to position [244, 0]
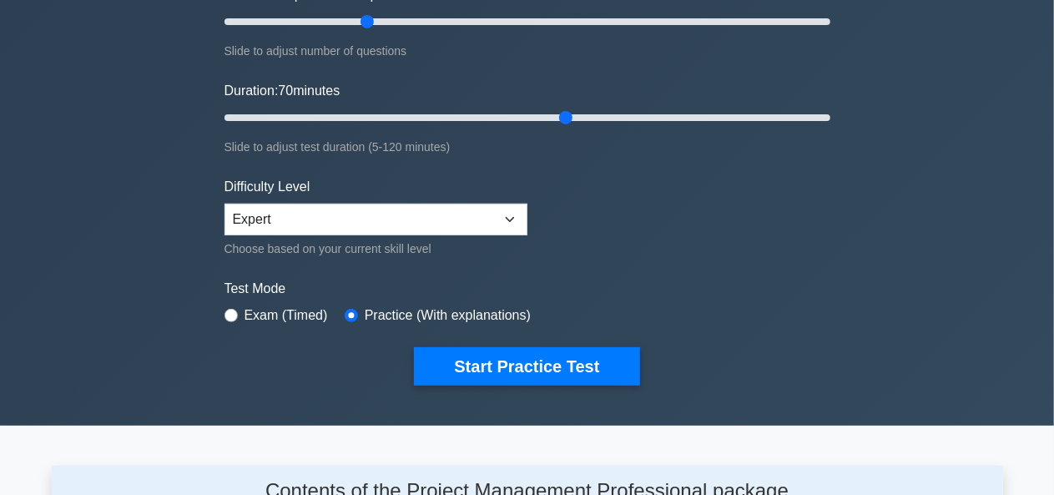
click at [267, 311] on label "Exam (Timed)" at bounding box center [286, 315] width 83 height 20
click at [229, 311] on input "radio" at bounding box center [231, 315] width 13 height 13
radio input "true"
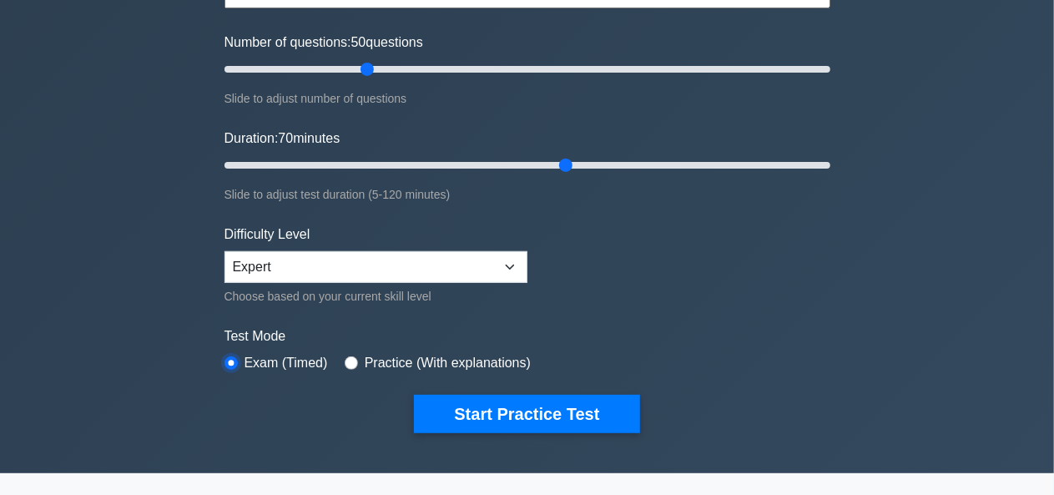
scroll to position [193, 0]
